Goal: Navigation & Orientation: Find specific page/section

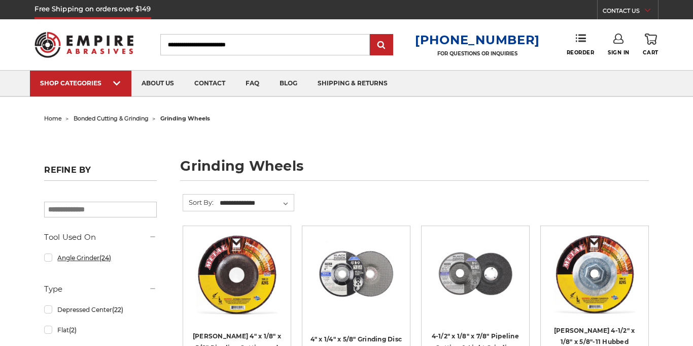
click at [51, 260] on link "Angle Grinder (24)" at bounding box center [100, 258] width 112 height 18
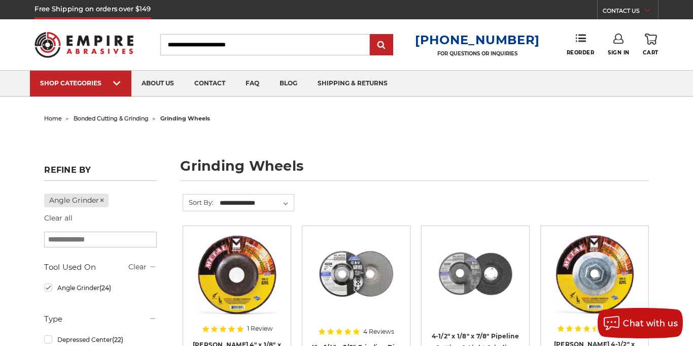
click at [56, 120] on span "home" at bounding box center [53, 118] width 18 height 7
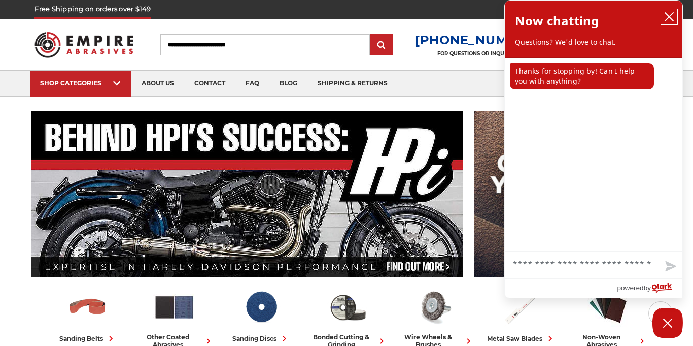
click at [670, 16] on icon "close chatbox" at bounding box center [669, 17] width 10 height 10
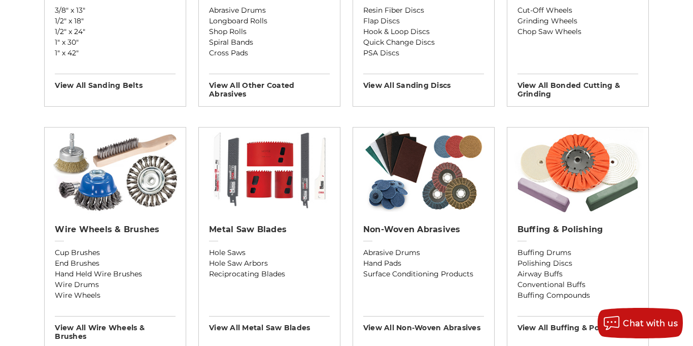
scroll to position [504, 0]
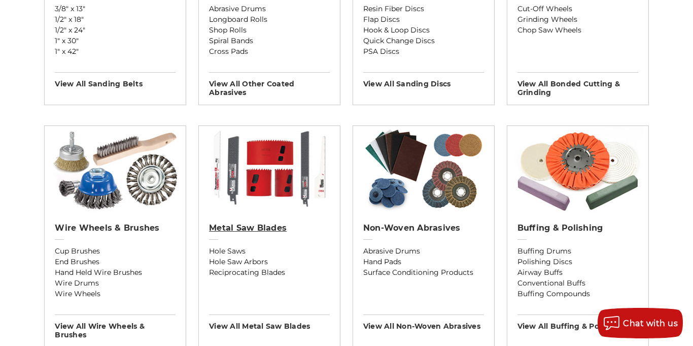
click at [281, 228] on h2 "Metal Saw Blades" at bounding box center [269, 228] width 121 height 10
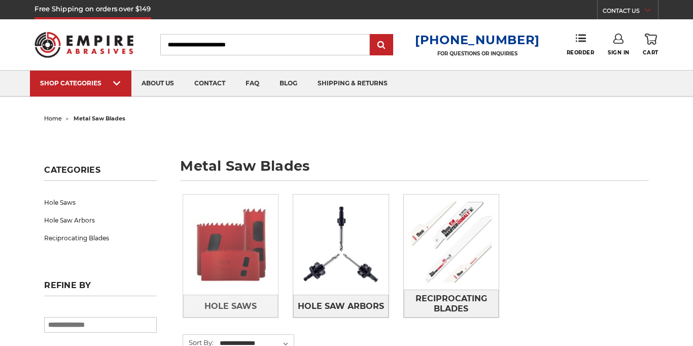
click at [262, 246] on img at bounding box center [230, 244] width 95 height 95
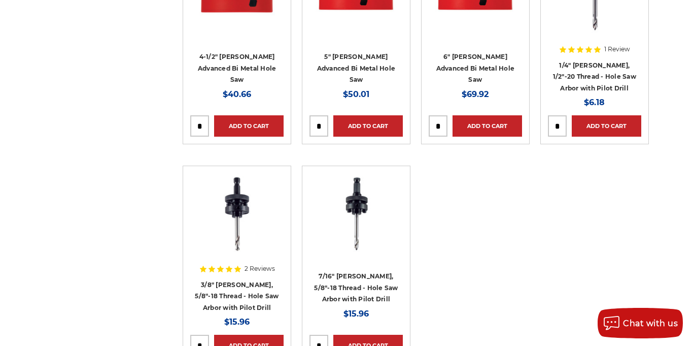
scroll to position [1158, 0]
